Goal: Use online tool/utility: Use online tool/utility

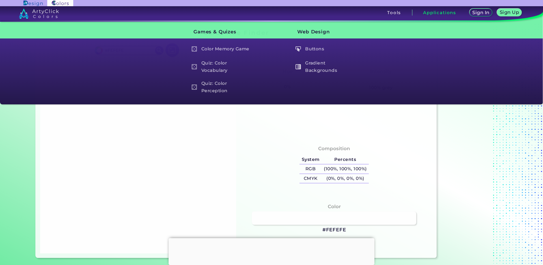
click at [270, 238] on div at bounding box center [271, 238] width 206 height 0
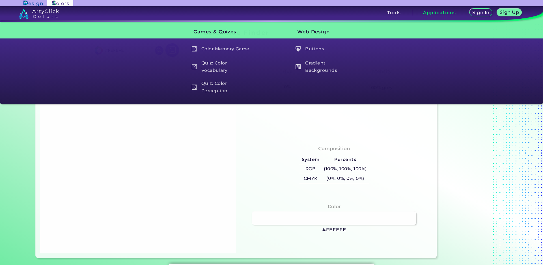
click at [153, 184] on div at bounding box center [138, 156] width 196 height 193
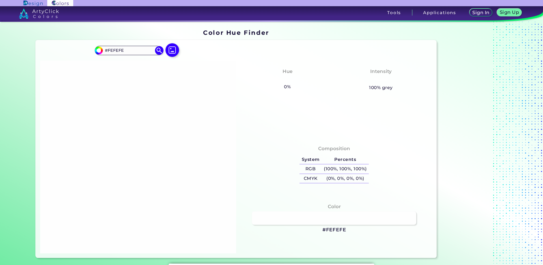
click at [170, 42] on div "#fefefe #FEFEFE Acadia ◉ Acid Green ◉ Aero Blue ◉ Alabaster ◉ Albescent White ◉…" at bounding box center [236, 149] width 401 height 218
click at [170, 49] on img at bounding box center [172, 50] width 16 height 16
click at [0, 0] on input "file" at bounding box center [0, 0] width 0 height 0
click at [192, 126] on div at bounding box center [138, 156] width 196 height 193
click at [170, 55] on img at bounding box center [172, 50] width 16 height 16
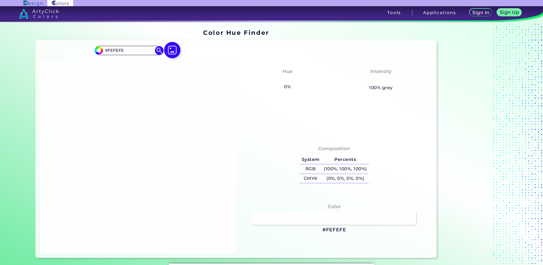
click at [0, 0] on input "file" at bounding box center [0, 0] width 0 height 0
type input "#ffffff"
type input "#FFFFFF"
type input "#bc5fdb"
type input "#BC5FDB"
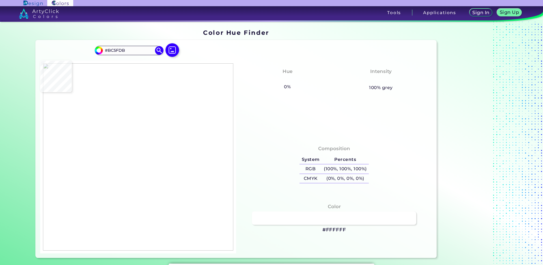
type input "#ba5dda"
type input "#BA5DDA"
type input "#ba5cda"
type input "#BA5CDA"
type input "#b85ad9"
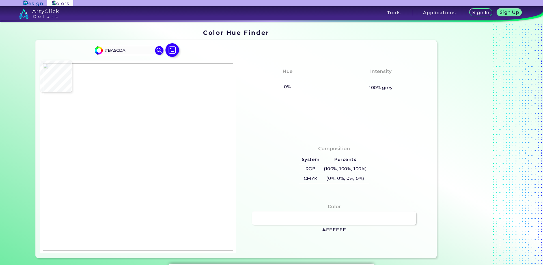
type input "#B85AD9"
type input "#b858d9"
type input "#B858D9"
type input "#b656d8"
type input "#B656D8"
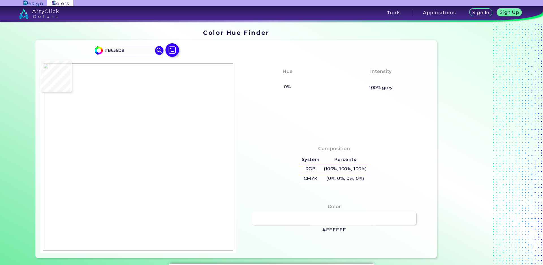
type input "#b655d8"
type input "#B655D8"
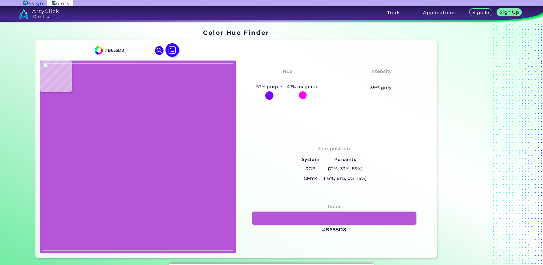
type input "#b654d8"
type input "#B654D8"
type input "#b653d8"
type input "#B653D8"
type input "#b552d7"
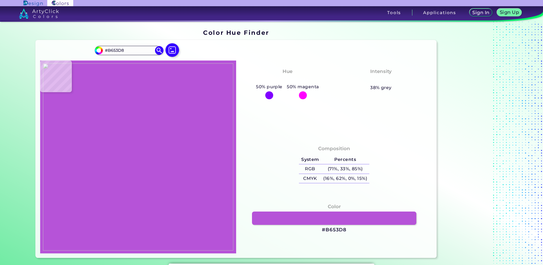
type input "#B552D7"
type input "#b551d7"
type input "#B551D7"
type input "#b550d7"
type input "#B550D7"
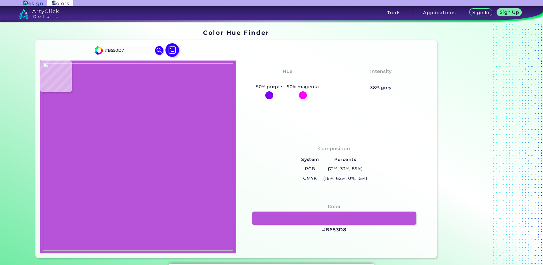
type input "#b34ed6"
type input "#B34ED6"
type input "#b44fd6"
type input "#B44FD6"
type input "#b550d7"
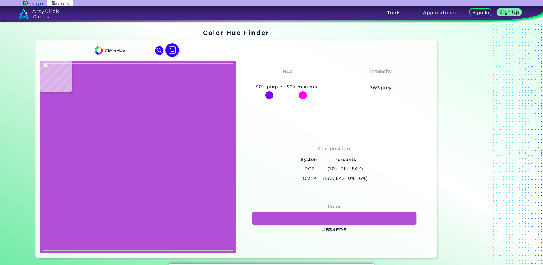
type input "#B550D7"
type input "#b551d7"
type input "#B551D7"
type input "#b552d7"
type input "#B552D7"
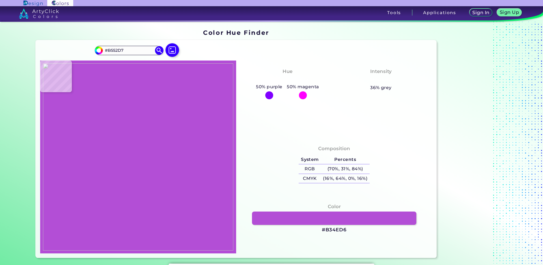
type input "#b653d8"
type input "#B653D8"
type input "#b654d8"
type input "#B654D8"
type input "#b655d8"
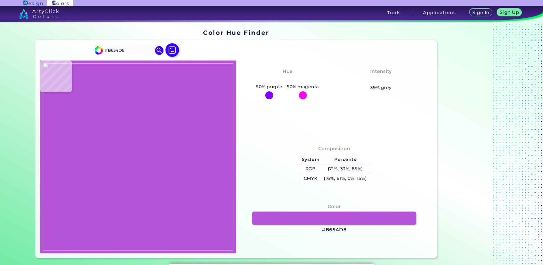
type input "#B655D8"
type input "#b654d8"
type input "#B654D8"
type input "#b653d8"
type input "#B653D8"
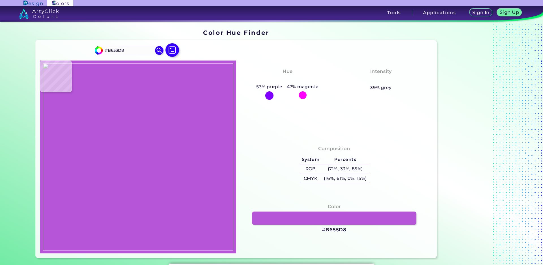
type input "#b552d7"
type input "#B552D7"
type input "#b551d7"
type input "#B551D7"
type input "#b550d7"
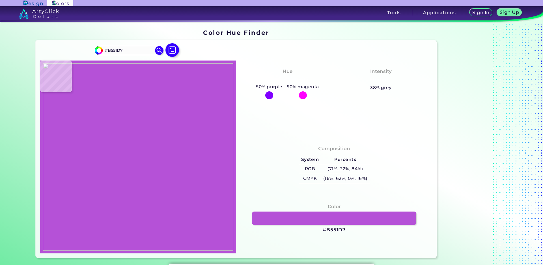
type input "#B550D7"
type input "#b34ed6"
type input "#B34ED6"
type input "#b14bd5"
type input "#B14BD5"
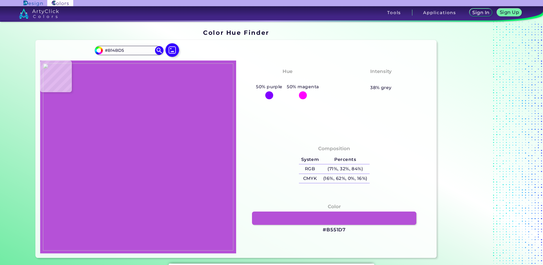
type input "#b148d5"
type input "#B148D5"
type input "#b045d4"
type input "#B045D4"
type input "#ae42d3"
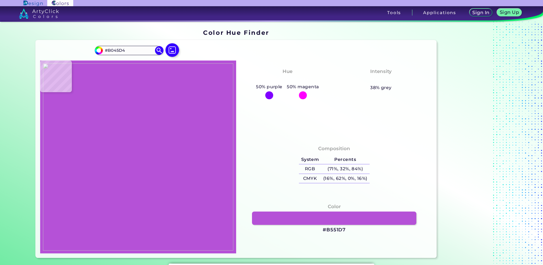
type input "#AE42D3"
type input "#ac3dd2"
type input "#AC3DD2"
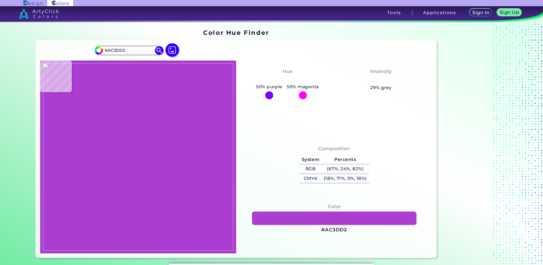
type input "#ab3bd1"
type input "#AB3BD1"
type input "#a937d0"
type input "#A937D0"
type input "#a835cf"
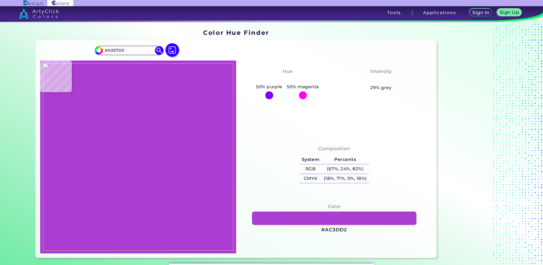
type input "#A835CF"
type input "#a833cf"
type input "#A833CF"
type input "#a631ce"
type input "#A631CE"
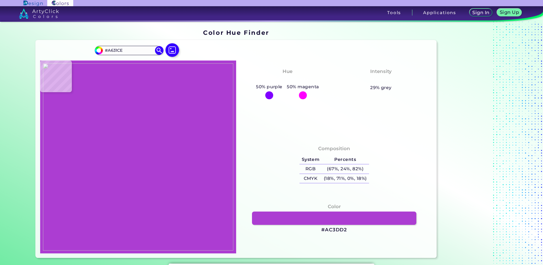
type input "#a630ce"
type input "#A630CE"
type input "#a62fce"
type input "#A62FCE"
type input "#000000"
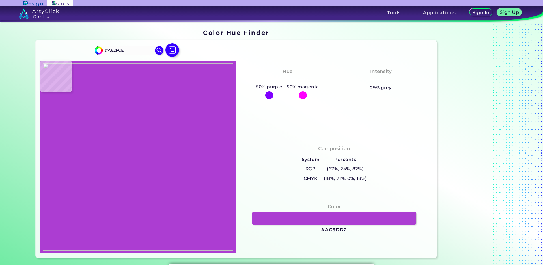
type input "#000000"
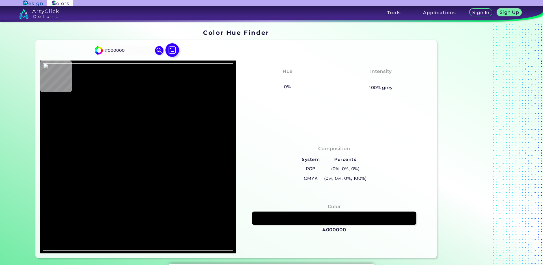
type input "#a834cf"
type input "#A834CF"
type input "#ab3bd1"
type input "#AB3BD1"
type input "#ae42d3"
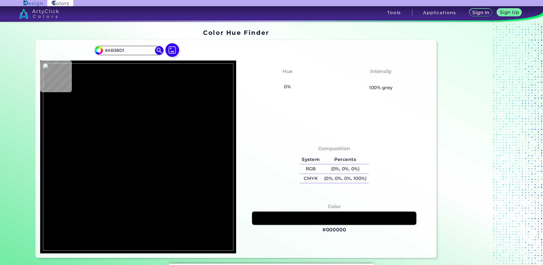
type input "#AE42D3"
type input "#b149d5"
type input "#B149D5"
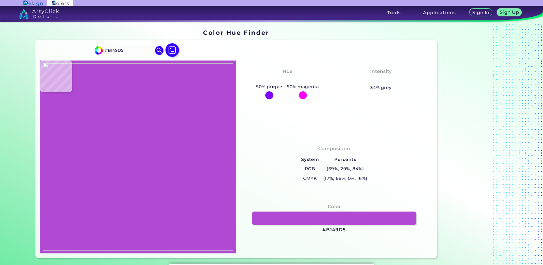
type input "#b656d8"
type input "#B656D8"
type input "#ba5dda"
type input "#BA5DDA"
type input "#ffffff"
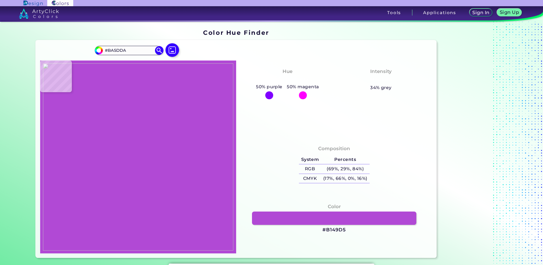
type input "#FFFFFF"
type input "#0c0c0c"
type input "#0C0C0C"
type input "#ffffff"
type input "#FFFFFF"
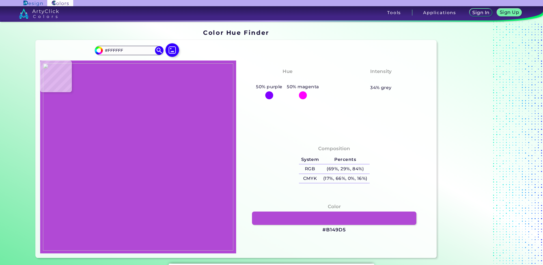
type input "#fefefe"
type input "#FEFEFE"
type input "#000000"
type input "#919191"
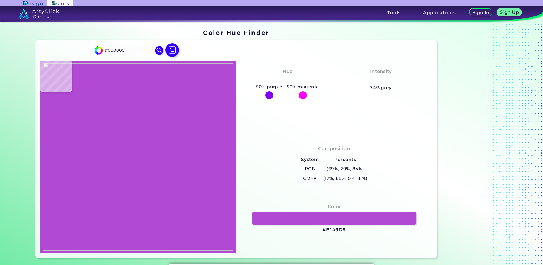
type input "#919191"
type input "#ffffff"
type input "#FFFFFF"
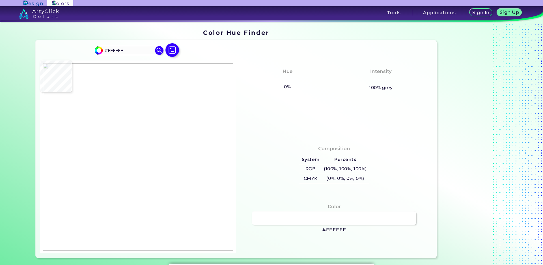
type input "#a328cc"
type input "#A328CC"
type input "#b54cd7"
type input "#B54CD7"
type input "#a32acc"
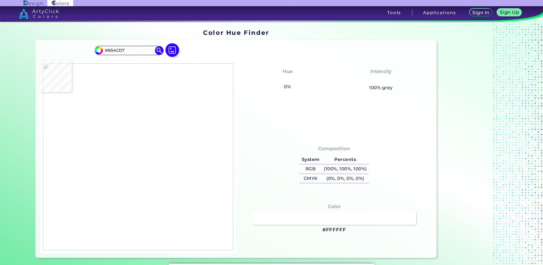
type input "#A32ACC"
type input "#ffffff"
type input "#FFFFFF"
type input "#a228cb"
type input "#A228CB"
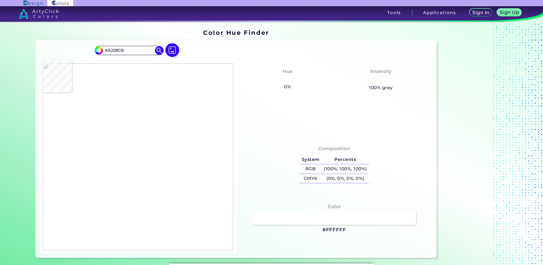
type input "#fffeff"
type input "#FFFEFF"
type input "#a328cc"
type input "#A328CC"
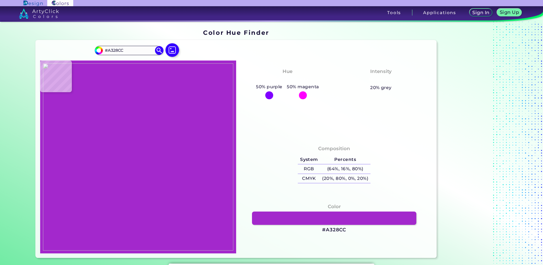
type input "#a327cc"
type input "#A327CC"
click at [117, 158] on img at bounding box center [138, 156] width 190 height 187
click at [172, 47] on img at bounding box center [172, 50] width 16 height 16
click at [0, 0] on input "file" at bounding box center [0, 0] width 0 height 0
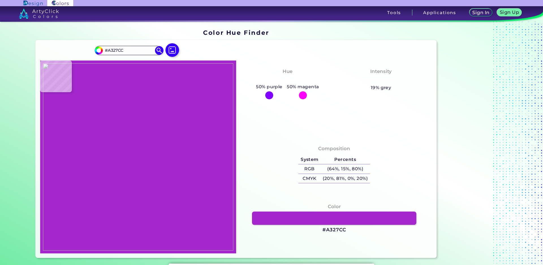
click at [300, 133] on div "Hue Purple-Magenta 50% purple 50% magenta Intensity Moderate 19% grey" at bounding box center [334, 98] width 196 height 77
click at [175, 53] on img at bounding box center [172, 50] width 16 height 16
click at [0, 0] on input "file" at bounding box center [0, 0] width 0 height 0
click at [125, 158] on img at bounding box center [138, 156] width 190 height 187
type input "#a328cc"
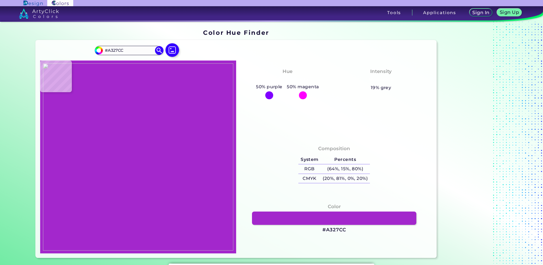
type input "#A328CC"
type input "#a127cb"
type input "#A127CB"
type input "#ffffff"
type input "#FFFFFF"
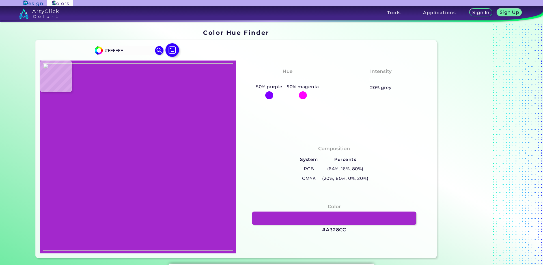
type input "#000000"
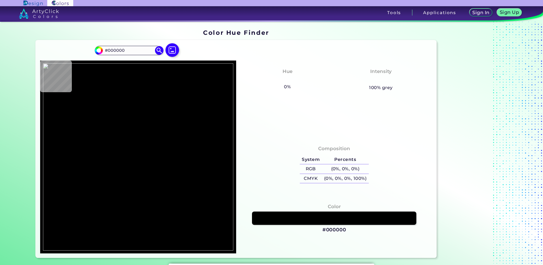
type input "#ffffff"
type input "#FFFFFF"
type input "#000000"
type input "#ffffff"
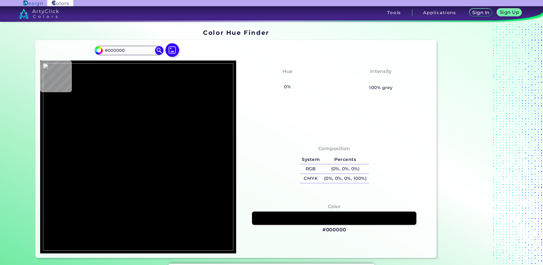
type input "#FFFFFF"
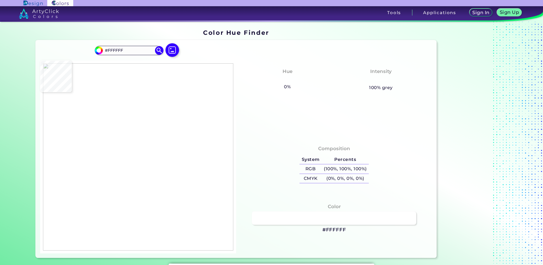
type input "#000000"
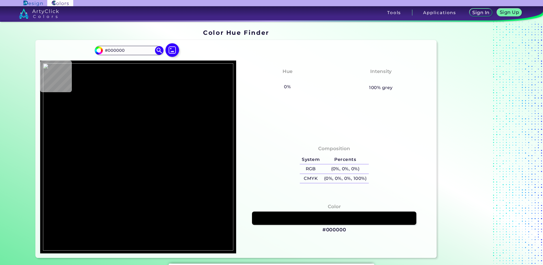
type input "#ffffff"
type input "#FFFFFF"
type input "#878787"
type input "#ffffff"
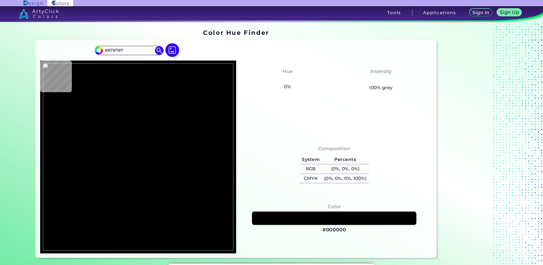
type input "#FFFFFF"
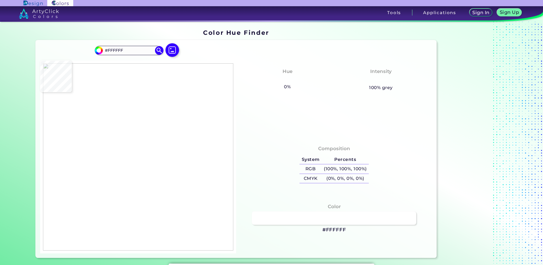
type input "#000000"
type input "#161616"
type input "#ffffff"
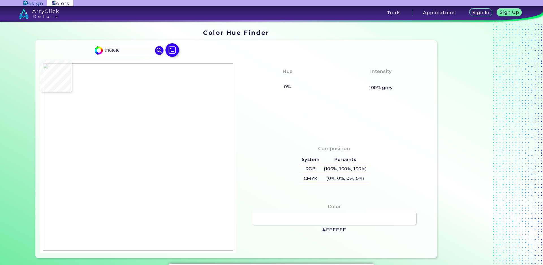
type input "#FFFFFF"
type input "#000000"
type input "#ffffff"
type input "#FFFFFF"
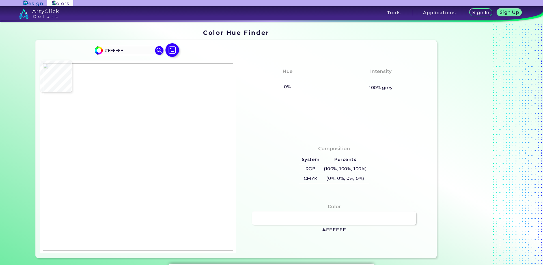
type input "#f5f5f5"
type input "#F5F5F5"
type input "#000000"
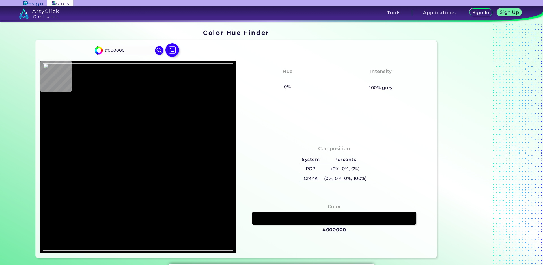
type input "#f5f5f5"
type input "#F5F5F5"
type input "#ffffff"
type input "#FFFFFF"
type input "#000000"
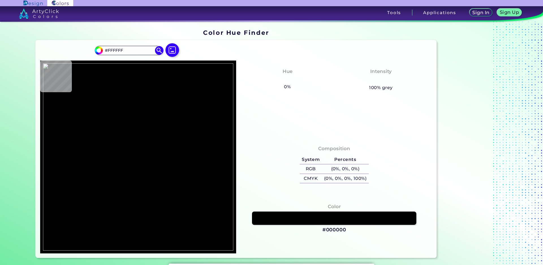
type input "#000000"
type input "#ffffff"
type input "#FFFFFF"
type input "#000000"
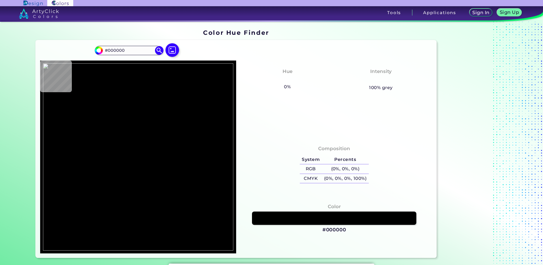
type input "#ffffff"
type input "#FFFFFF"
type input "#ae43d3"
type input "#AE43D3"
